Goal: Task Accomplishment & Management: Use online tool/utility

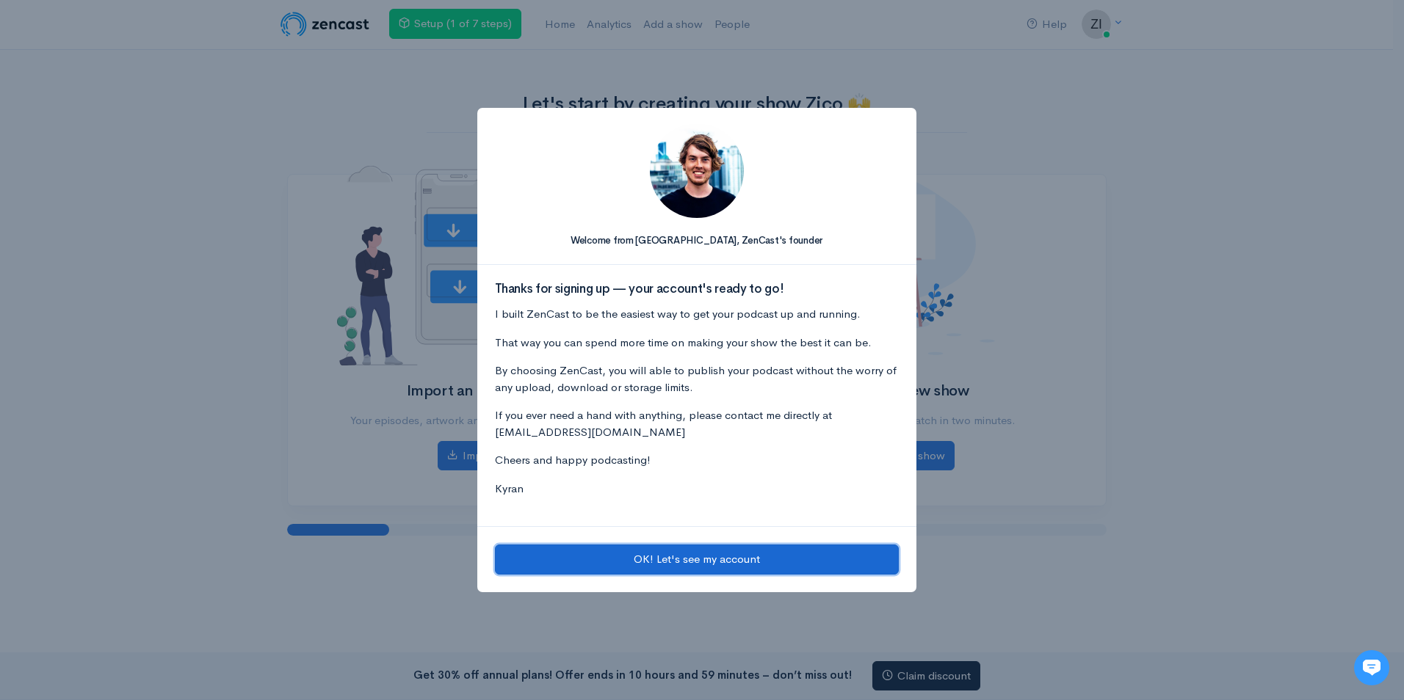
click at [727, 567] on button "OK! Let's see my account" at bounding box center [697, 560] width 404 height 30
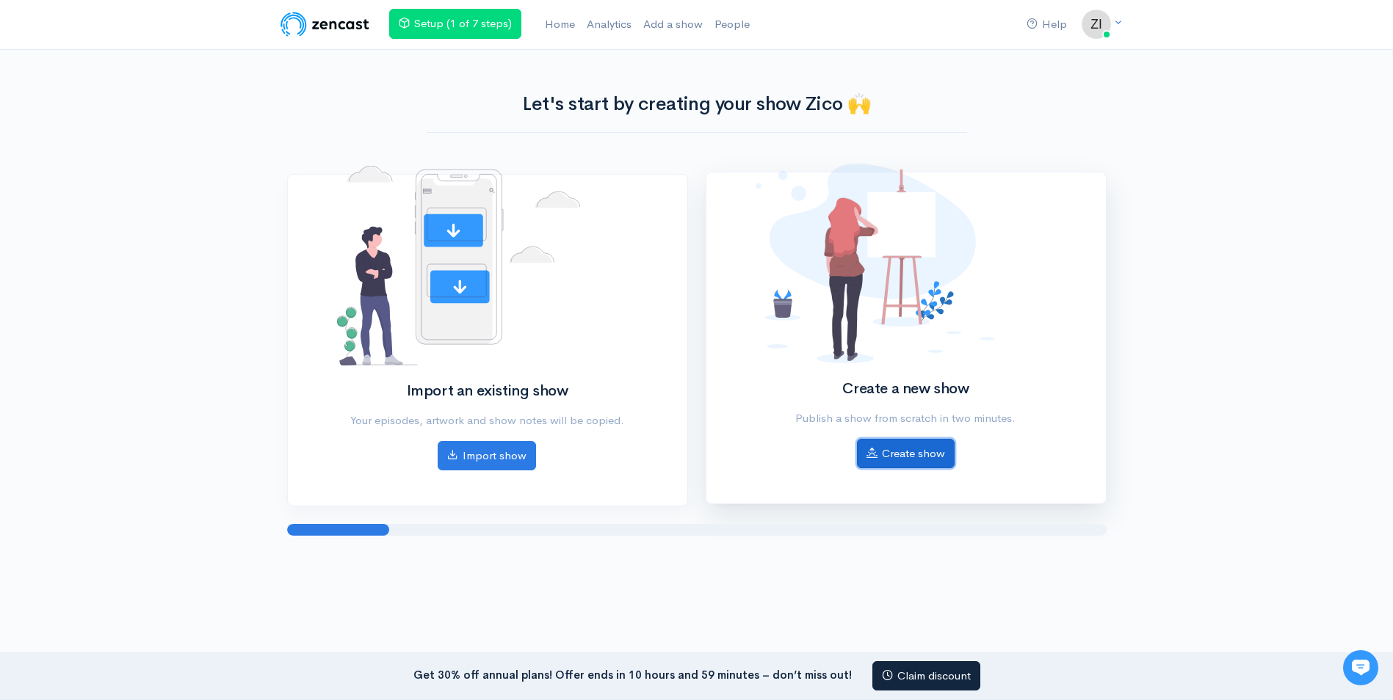
click at [920, 461] on link "Create show" at bounding box center [906, 454] width 98 height 30
